Goal: Task Accomplishment & Management: Use online tool/utility

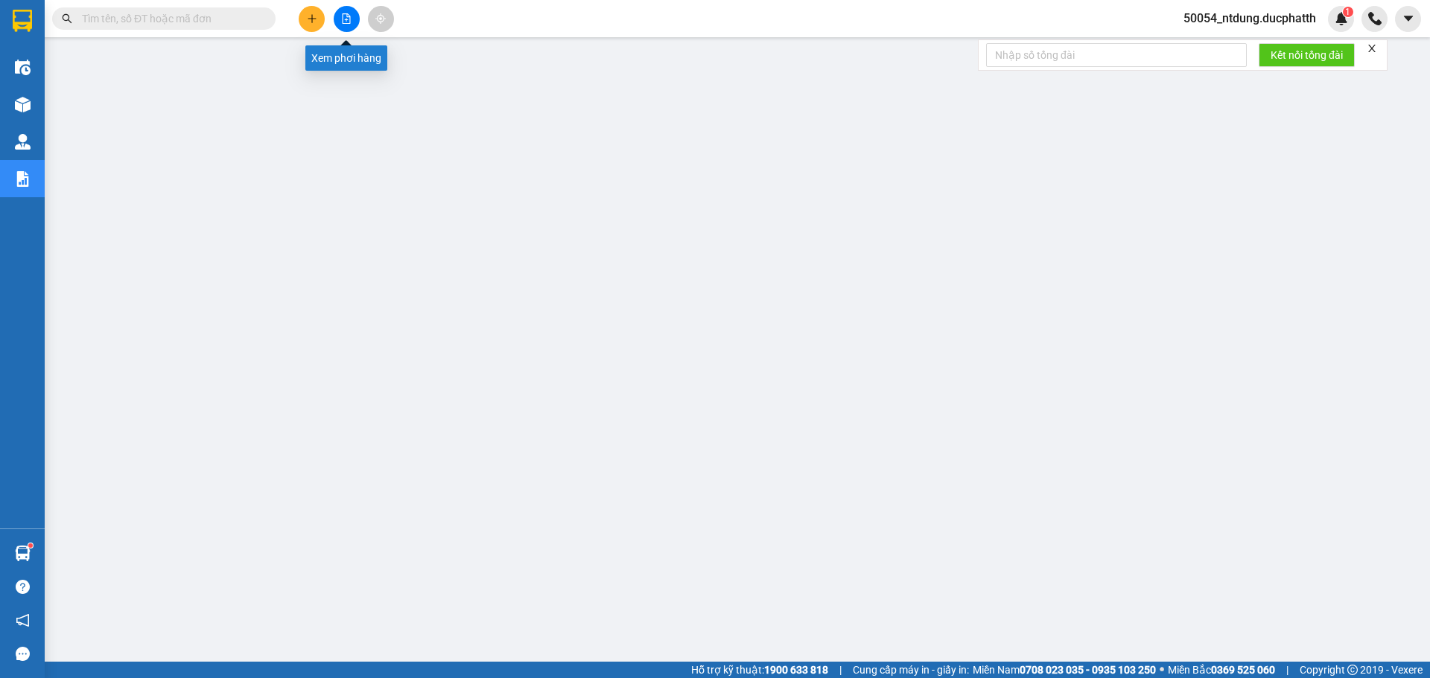
drag, startPoint x: 349, startPoint y: 28, endPoint x: 348, endPoint y: 1, distance: 27.6
click at [350, 26] on button at bounding box center [347, 19] width 26 height 26
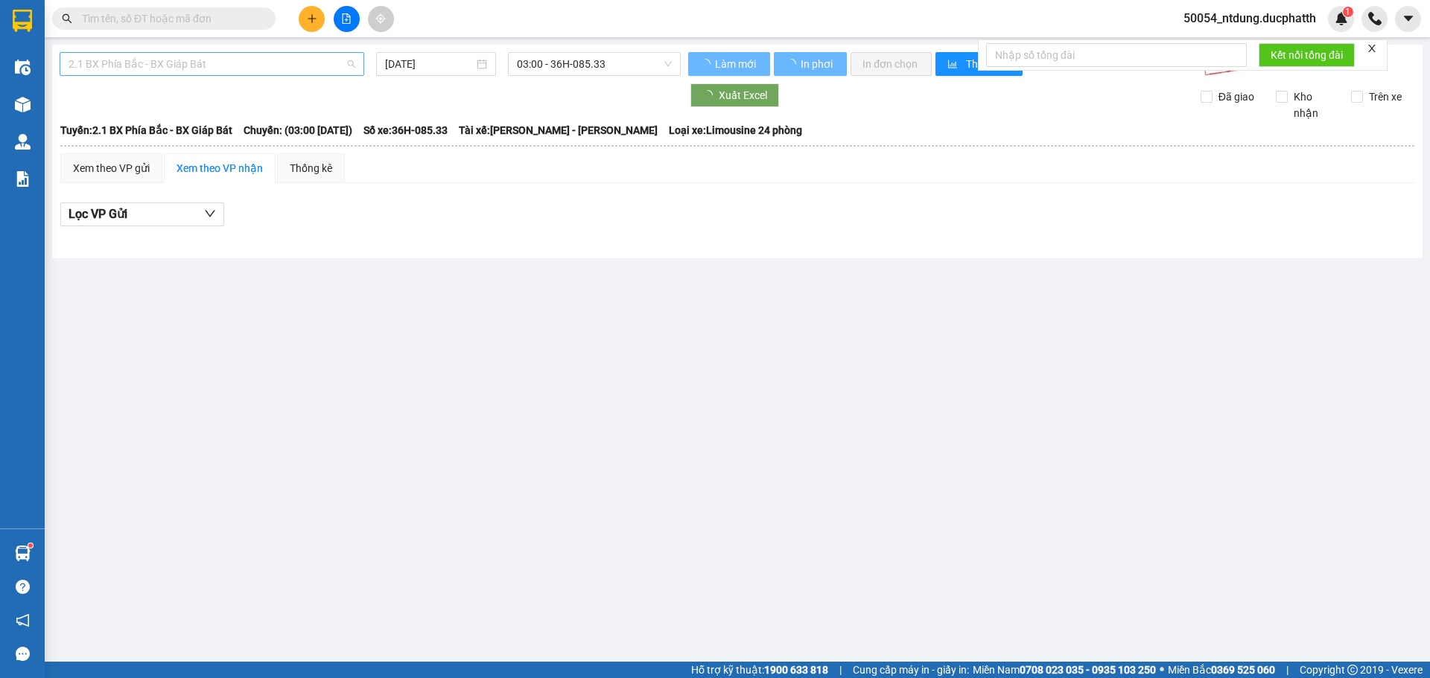
click at [314, 61] on span "2.1 BX Phía Bắc - BX Giáp Bát" at bounding box center [211, 64] width 287 height 22
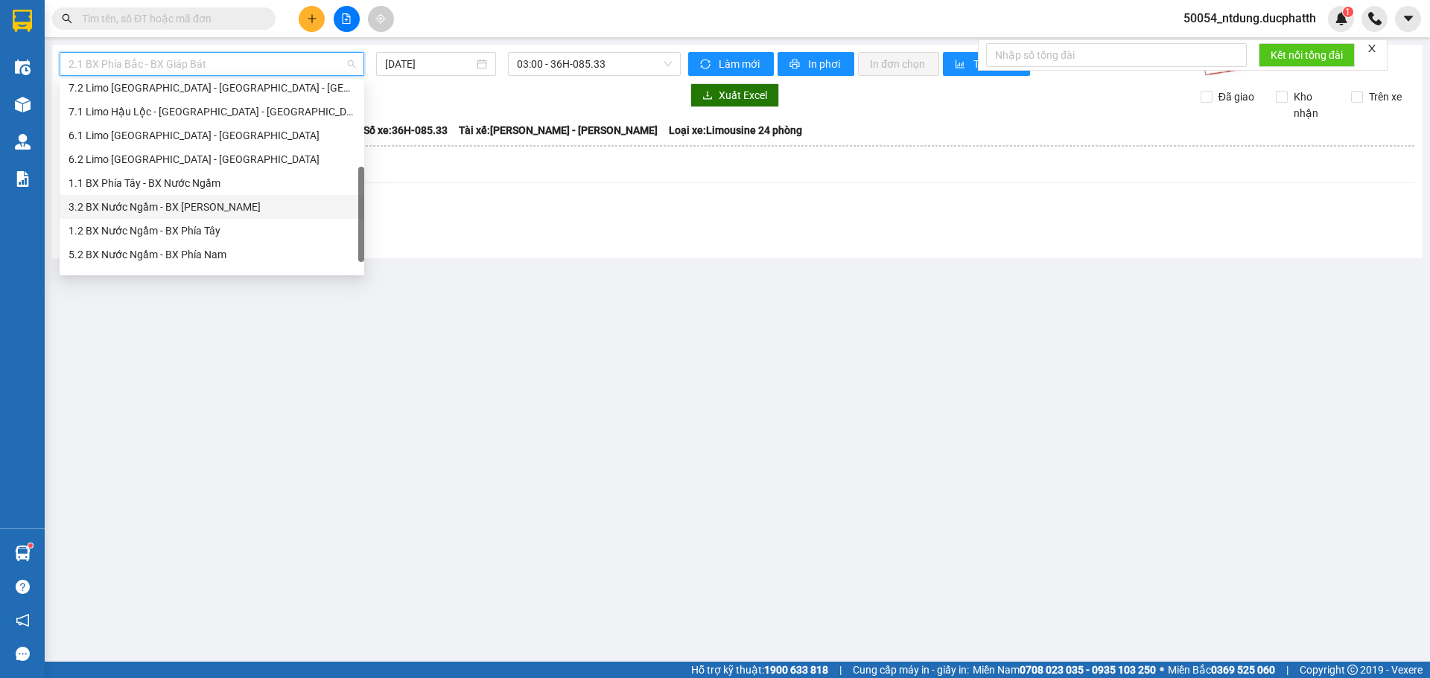
scroll to position [167, 0]
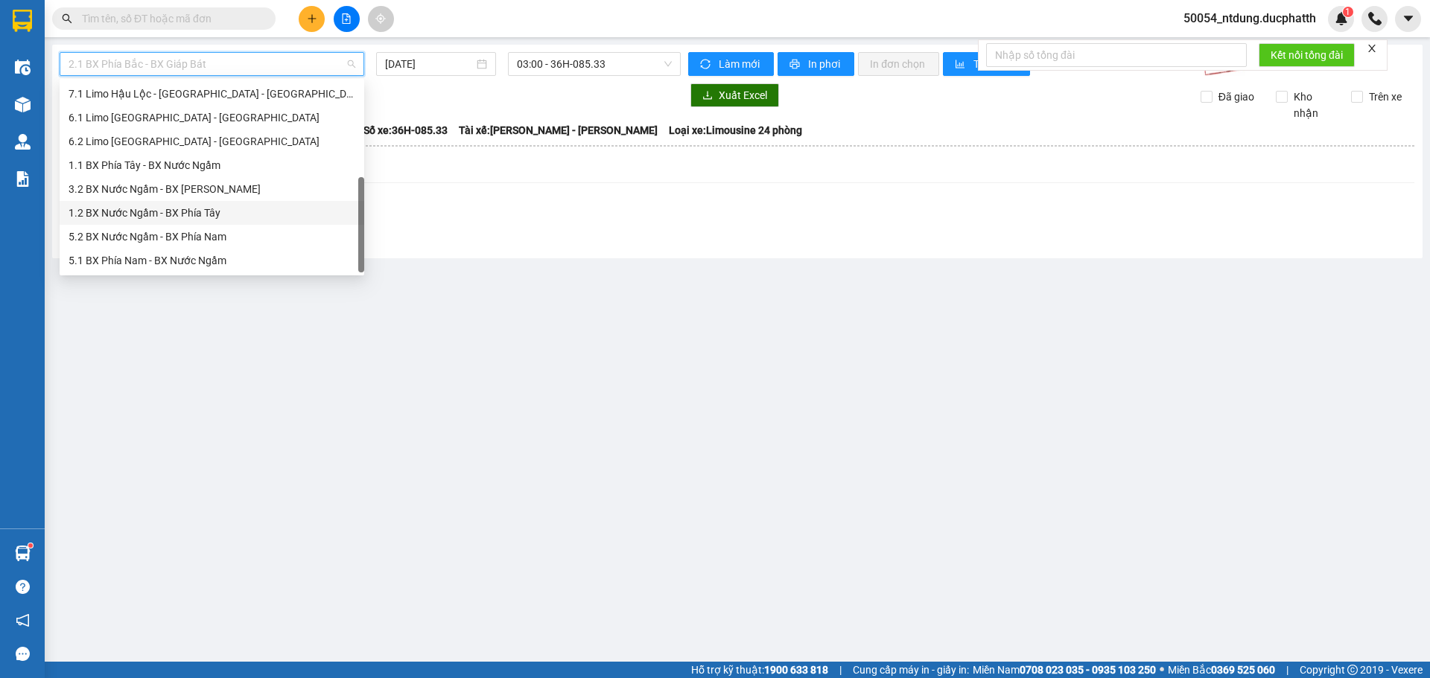
click at [234, 203] on div "1.2 BX Nước Ngầm - BX Phía Tây" at bounding box center [212, 213] width 305 height 24
type input "[DATE]"
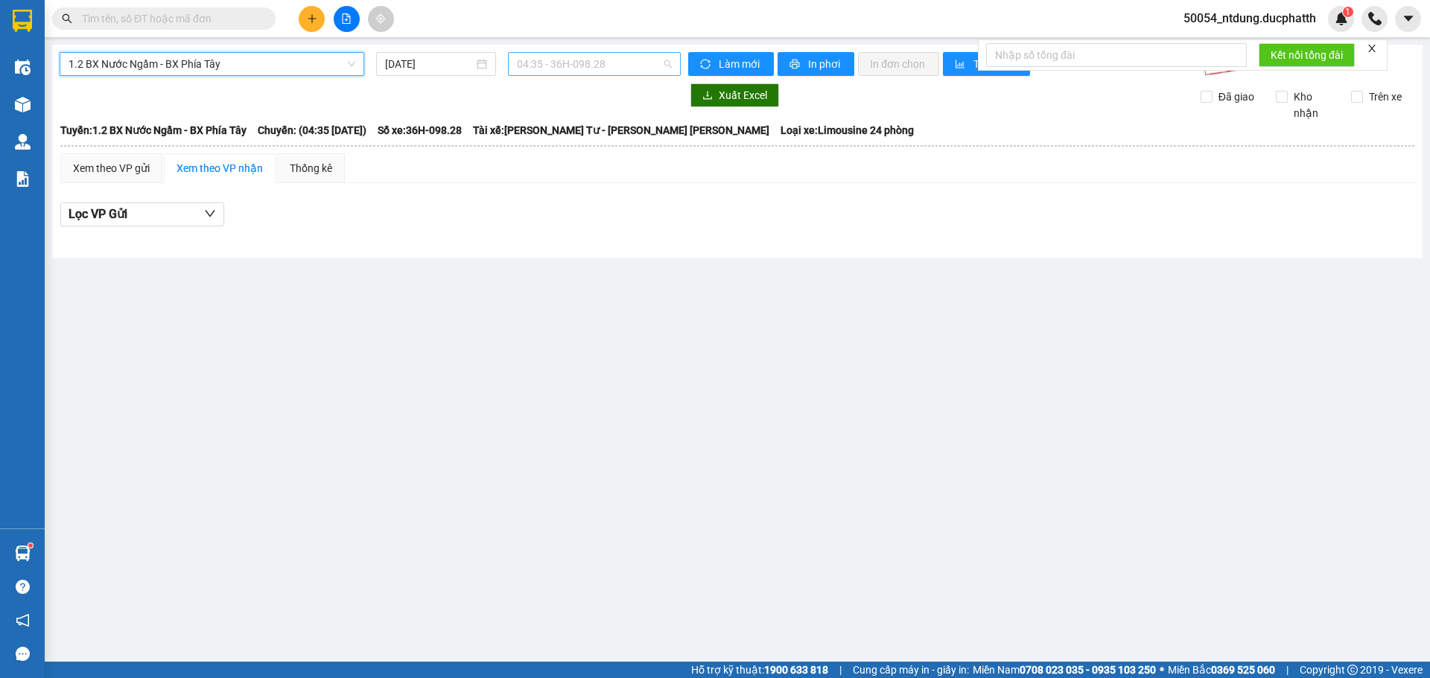
click at [541, 59] on span "04:35 - 36H-098.28" at bounding box center [594, 64] width 155 height 22
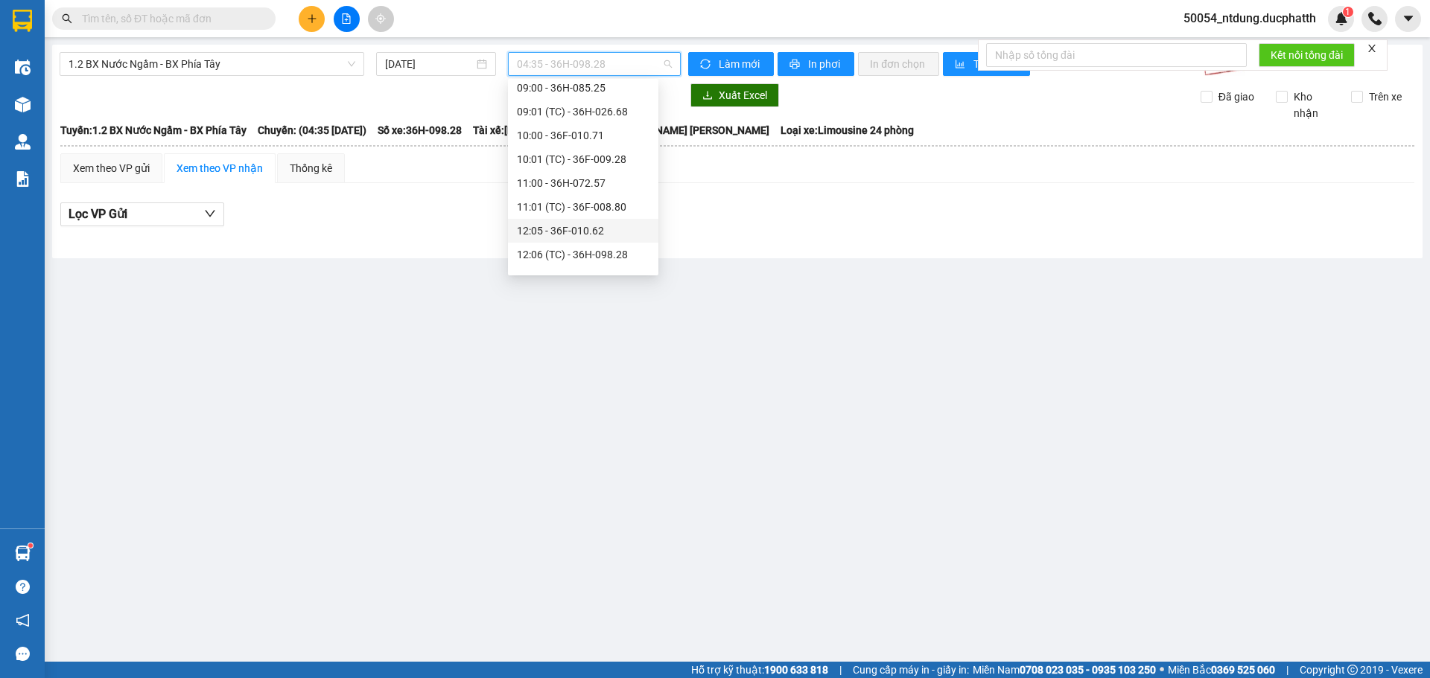
scroll to position [223, 0]
click at [588, 249] on div "14:00 - 36F-008.81" at bounding box center [583, 251] width 133 height 16
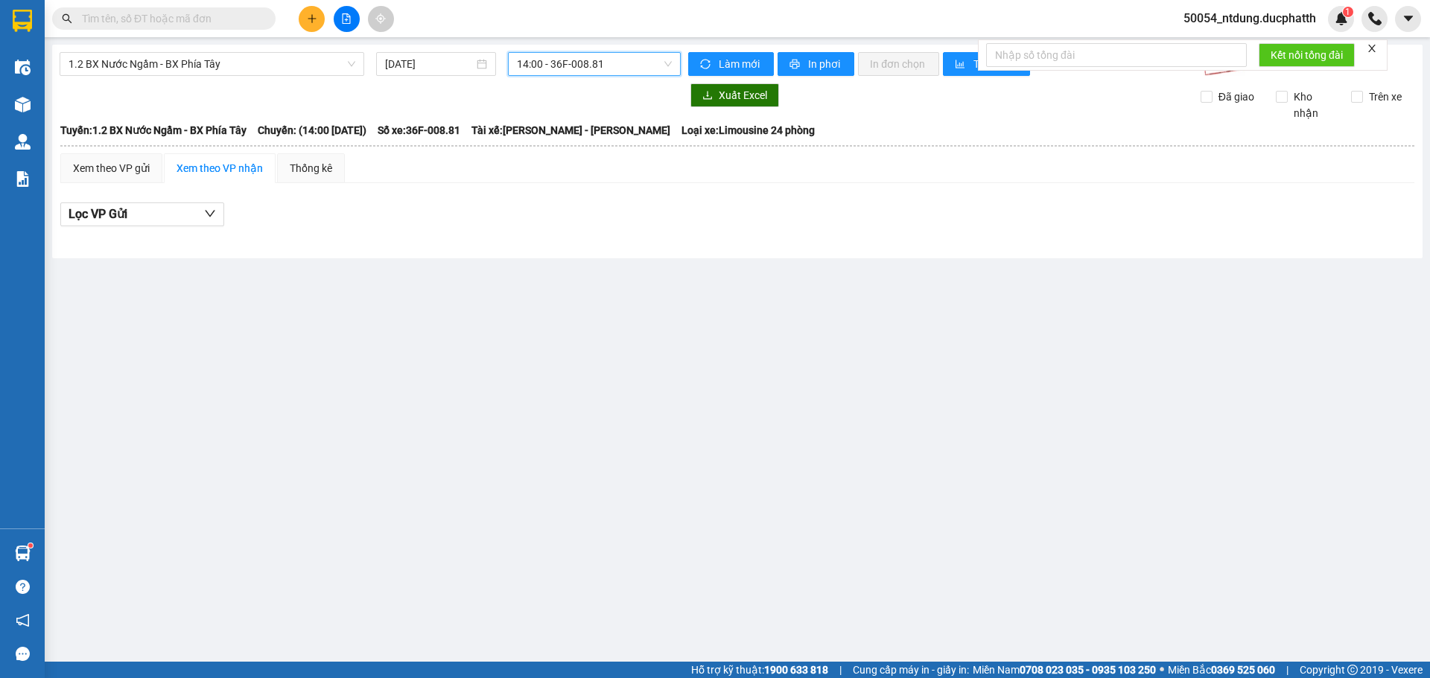
click at [631, 60] on span "14:00 - 36F-008.81" at bounding box center [594, 64] width 155 height 22
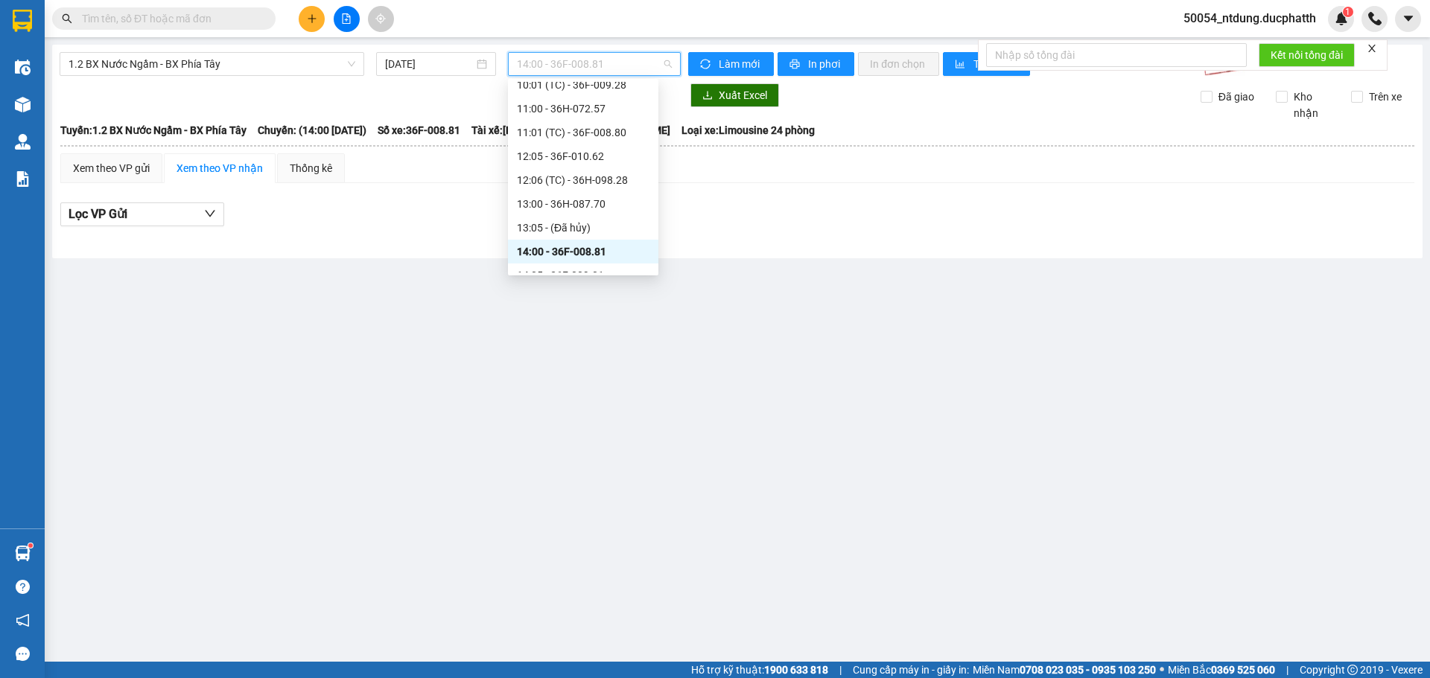
scroll to position [372, 0]
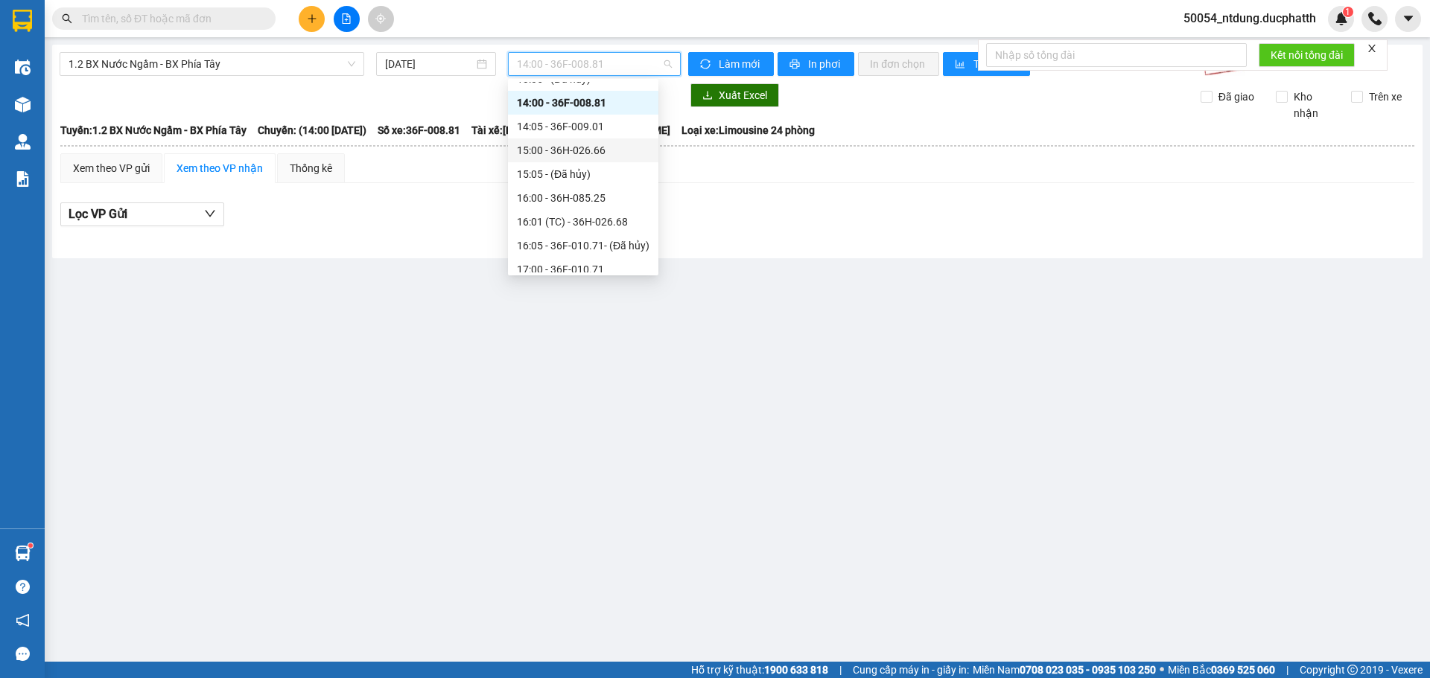
click at [558, 149] on div "15:00 - 36H-026.66" at bounding box center [583, 150] width 133 height 16
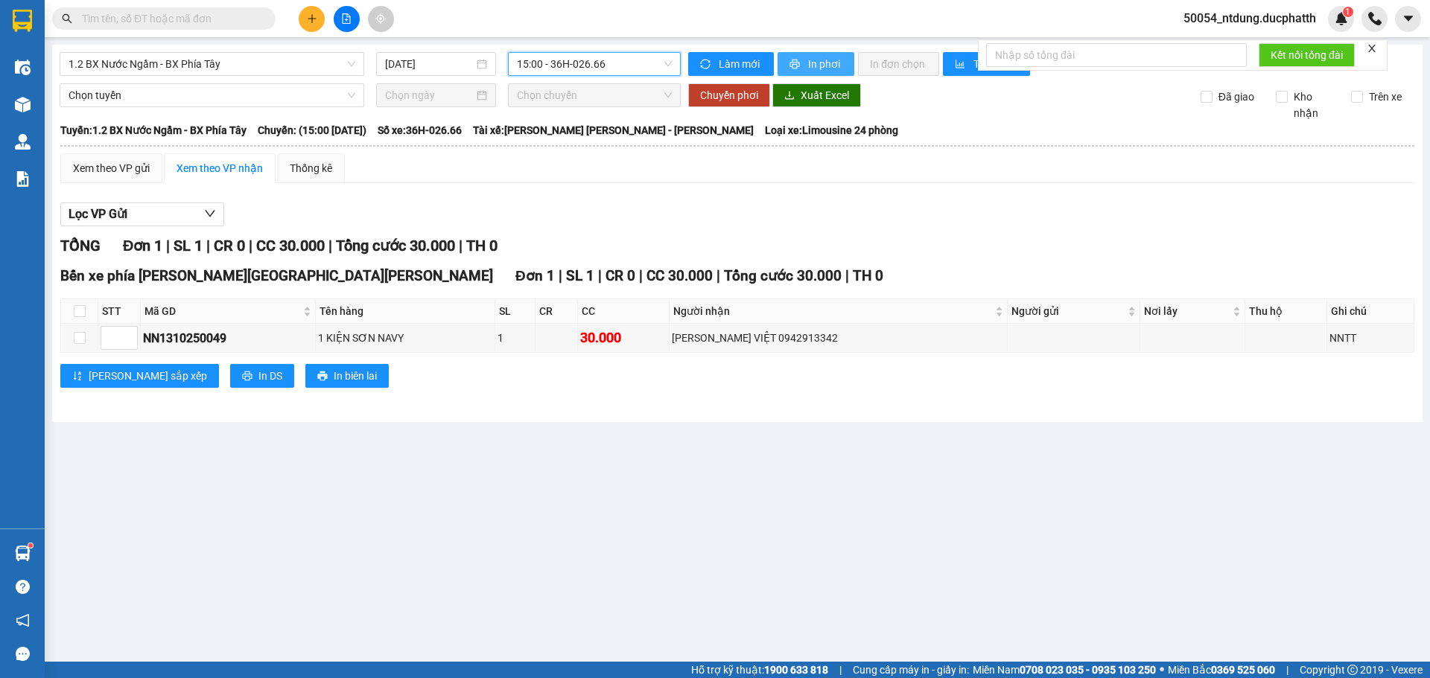
click at [824, 67] on span "In phơi" at bounding box center [825, 64] width 34 height 16
